Goal: Transaction & Acquisition: Book appointment/travel/reservation

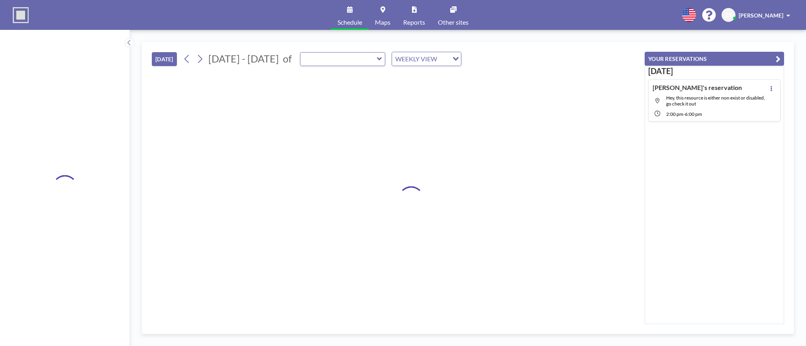
type input "Besprechungsraum"
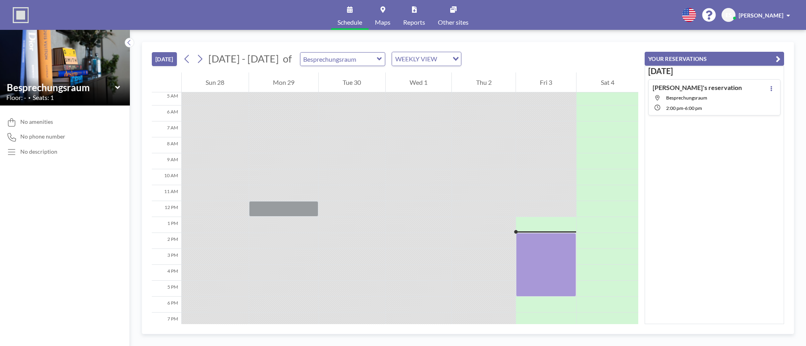
scroll to position [69, 0]
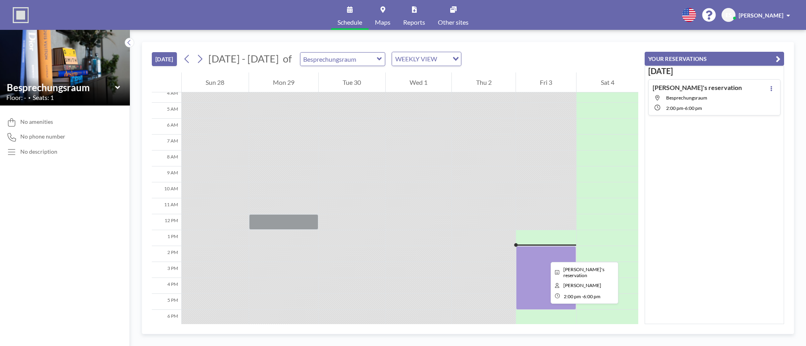
click at [545, 255] on div at bounding box center [546, 278] width 61 height 64
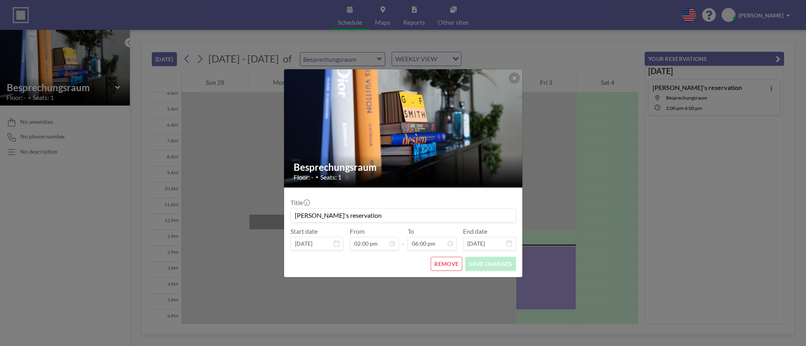
click at [451, 268] on button "REMOVE" at bounding box center [446, 264] width 31 height 14
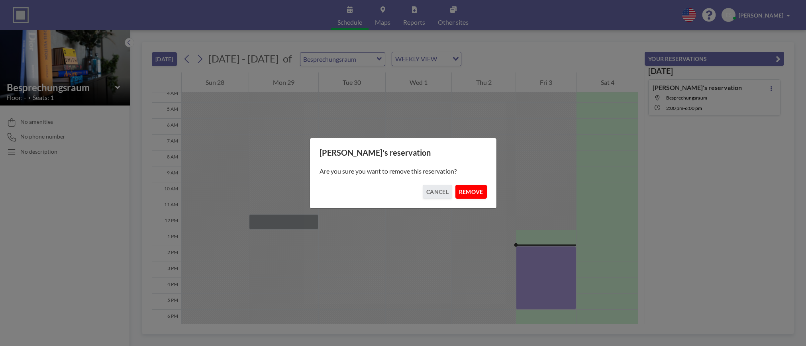
click at [482, 197] on button "REMOVE" at bounding box center [471, 192] width 31 height 14
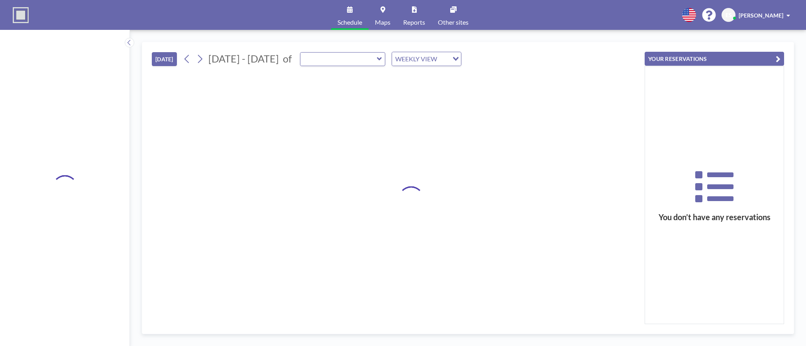
type input "Besprechungsraum"
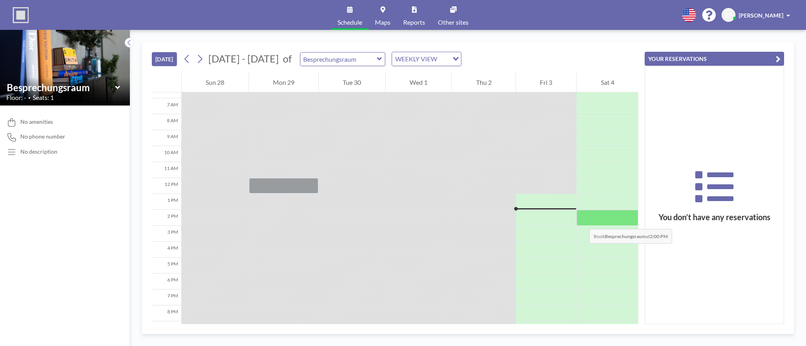
scroll to position [104, 0]
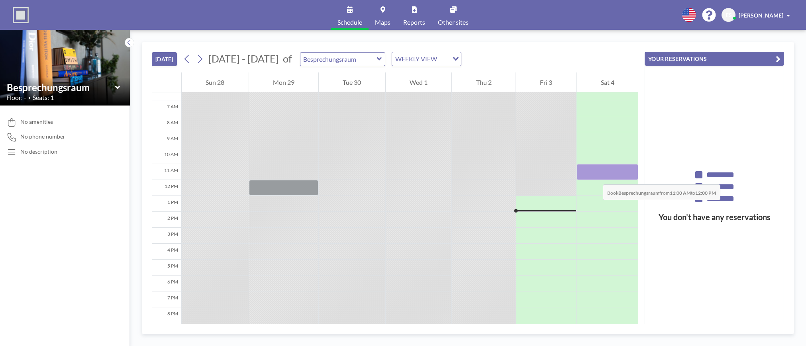
click at [595, 177] on div at bounding box center [608, 172] width 62 height 16
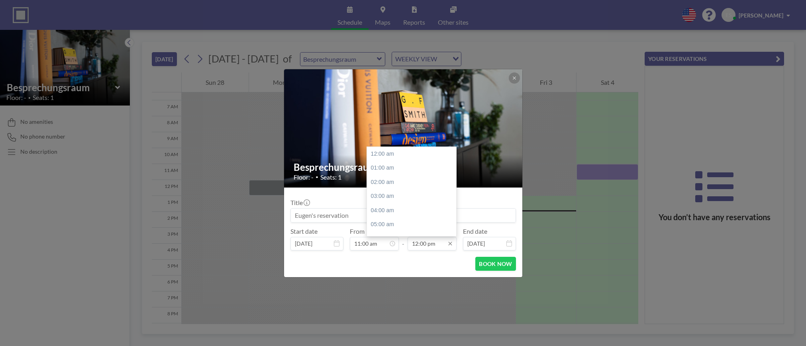
scroll to position [170, 0]
click at [416, 245] on input "12:00 pm" at bounding box center [432, 244] width 49 height 14
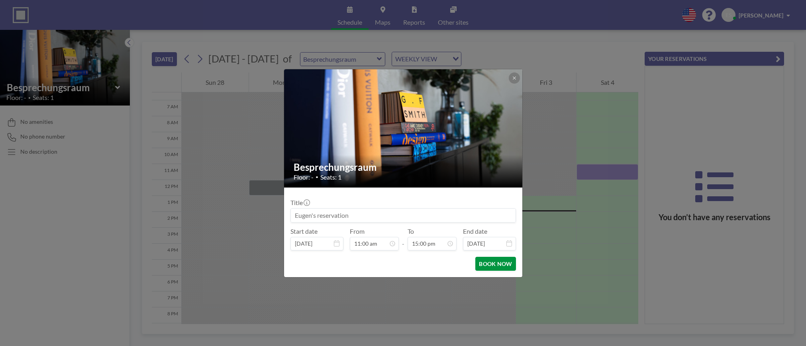
type input "03:00 pm"
click at [492, 261] on button "BOOK NOW" at bounding box center [496, 264] width 40 height 14
